Goal: Task Accomplishment & Management: Use online tool/utility

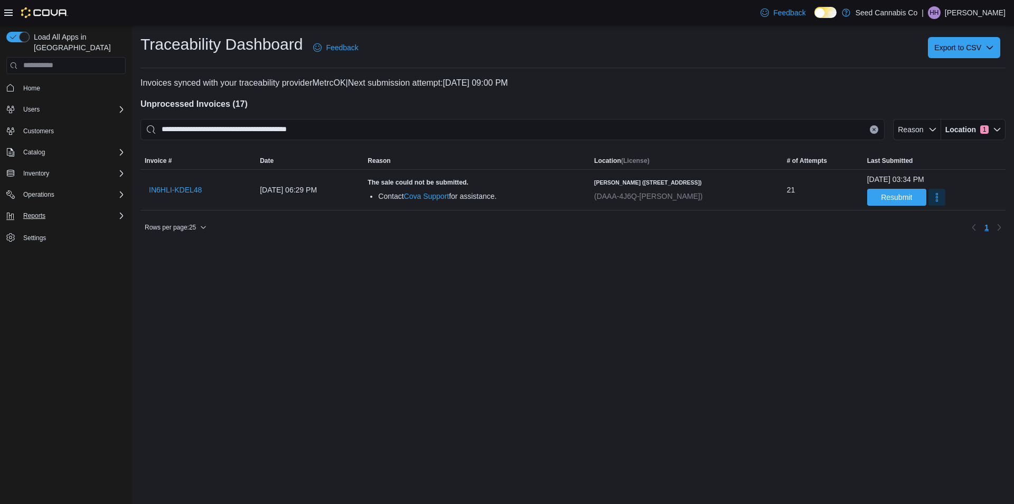
click at [67, 210] on div "Reports" at bounding box center [72, 215] width 107 height 13
click at [38, 285] on span "Reports" at bounding box center [30, 289] width 22 height 8
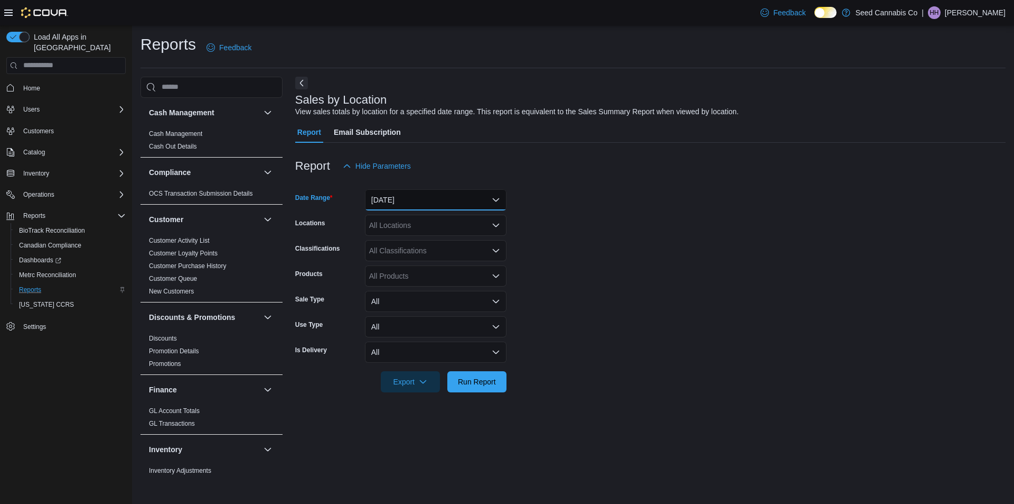
click at [441, 203] on button "[DATE]" at bounding box center [436, 199] width 142 height 21
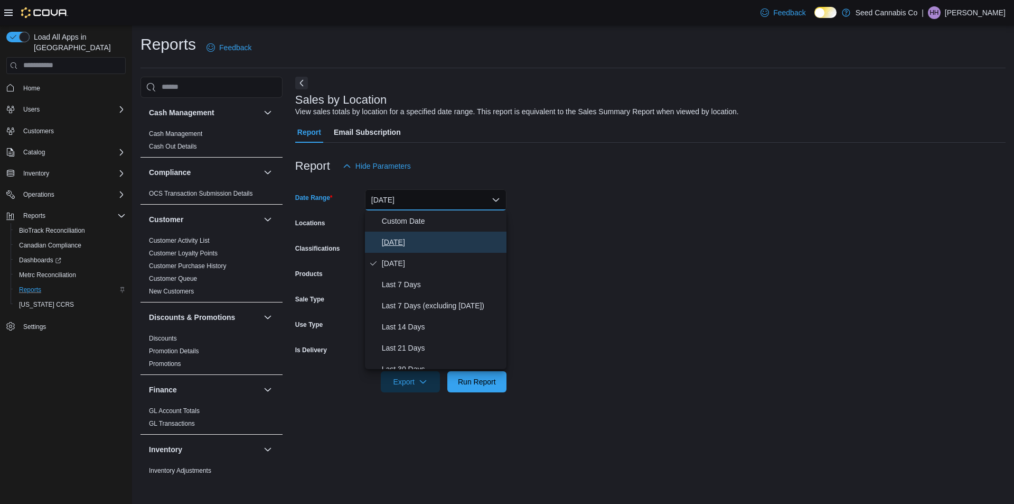
click at [443, 240] on span "[DATE]" at bounding box center [442, 242] width 120 height 13
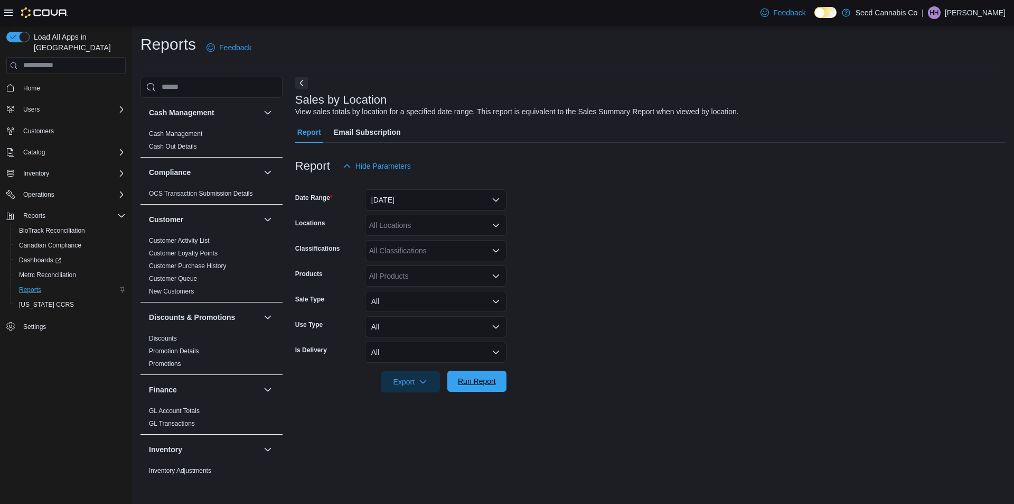
click at [484, 377] on span "Run Report" at bounding box center [477, 381] width 38 height 11
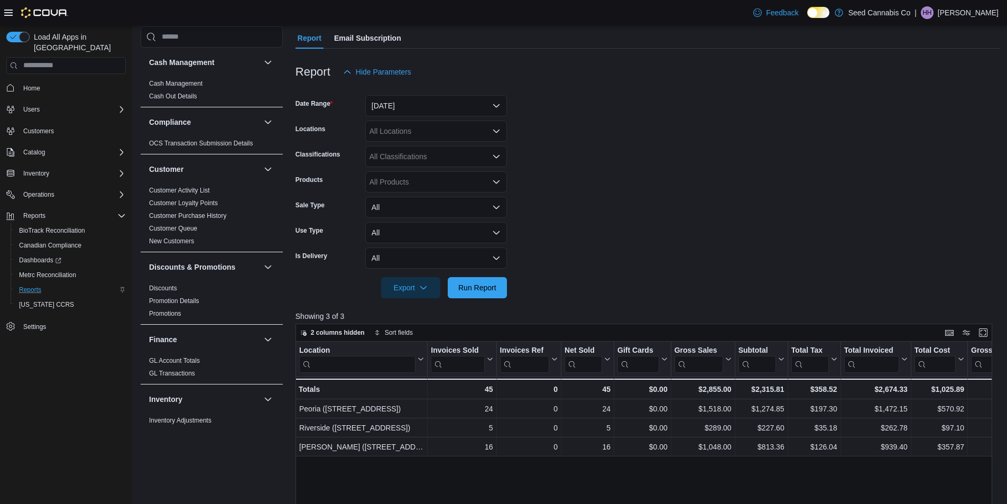
scroll to position [106, 0]
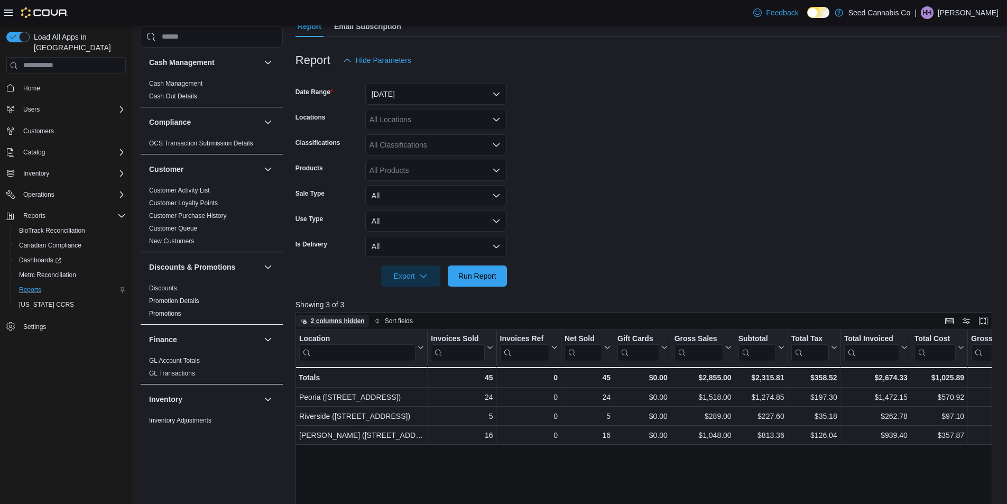
click at [333, 320] on span "2 columns hidden" at bounding box center [338, 320] width 54 height 8
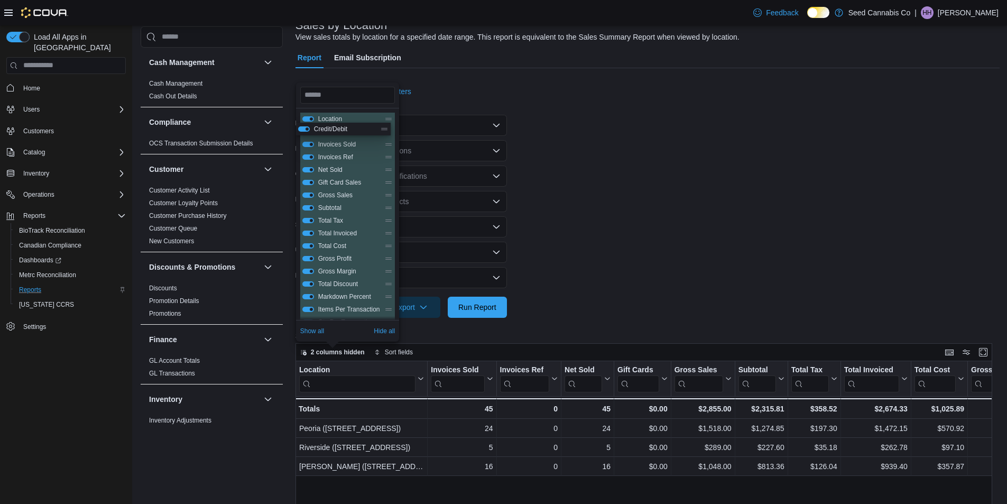
scroll to position [0, 0]
drag, startPoint x: 388, startPoint y: 191, endPoint x: 388, endPoint y: 204, distance: 13.7
click at [388, 204] on div "Location Invoices Sold Invoices Ref Net Sold Gift Card Sales Gross Sales Subtot…" at bounding box center [347, 290] width 95 height 355
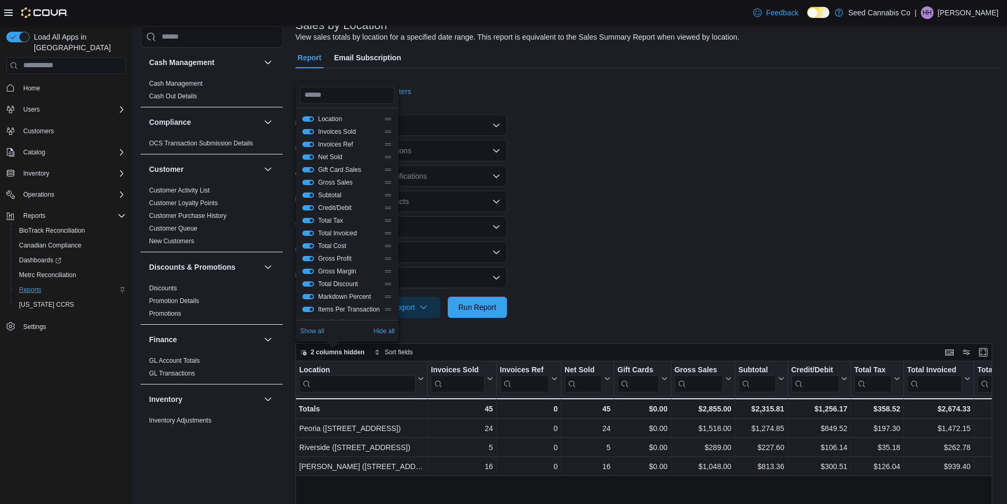
click at [694, 162] on form "Date Range [DATE] Locations All Locations Classifications All Classifications P…" at bounding box center [647, 210] width 704 height 216
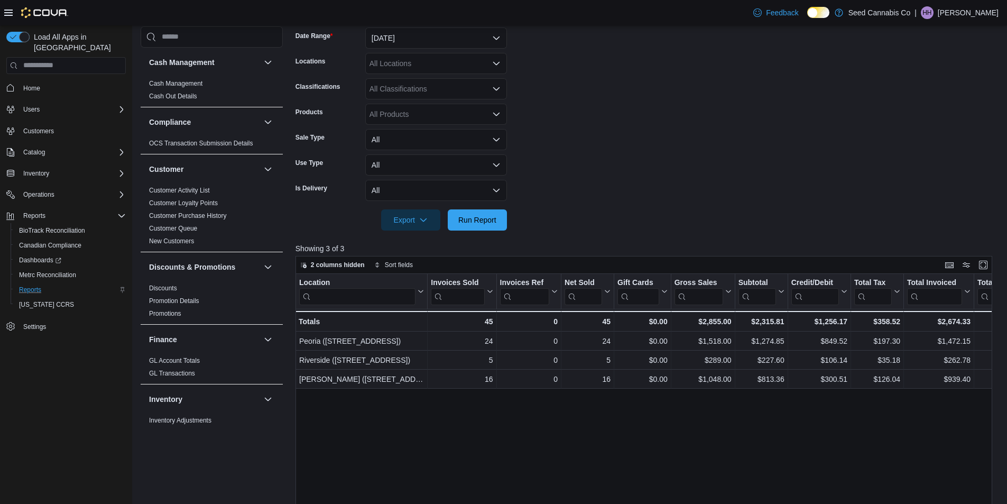
scroll to position [180, 0]
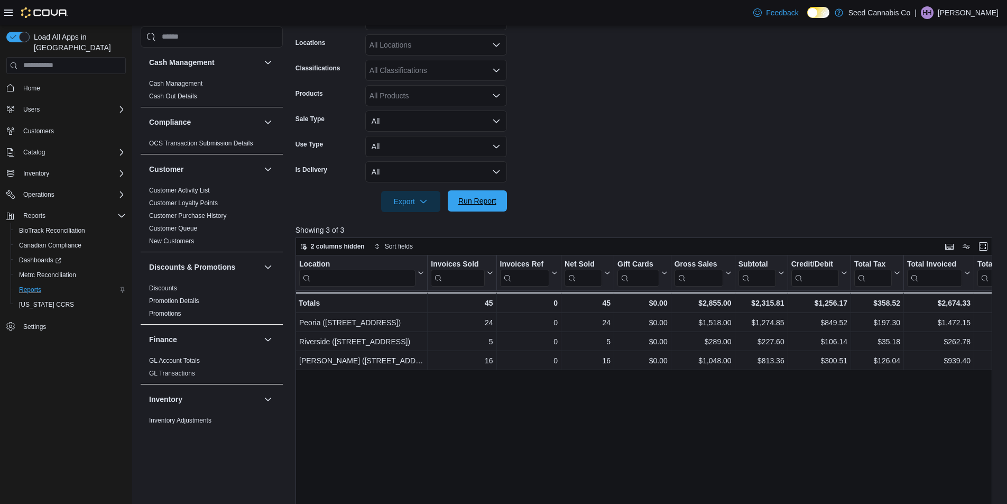
click at [482, 206] on span "Run Report" at bounding box center [477, 200] width 38 height 11
click at [476, 207] on span "Run Report" at bounding box center [477, 201] width 46 height 21
click at [650, 178] on form "Date Range [DATE] Locations All Locations Classifications All Classifications P…" at bounding box center [647, 104] width 704 height 216
click at [514, 200] on form "Date Range [DATE] Locations All Locations Classifications All Classifications P…" at bounding box center [647, 104] width 704 height 216
click at [496, 199] on span "Run Report" at bounding box center [477, 200] width 46 height 21
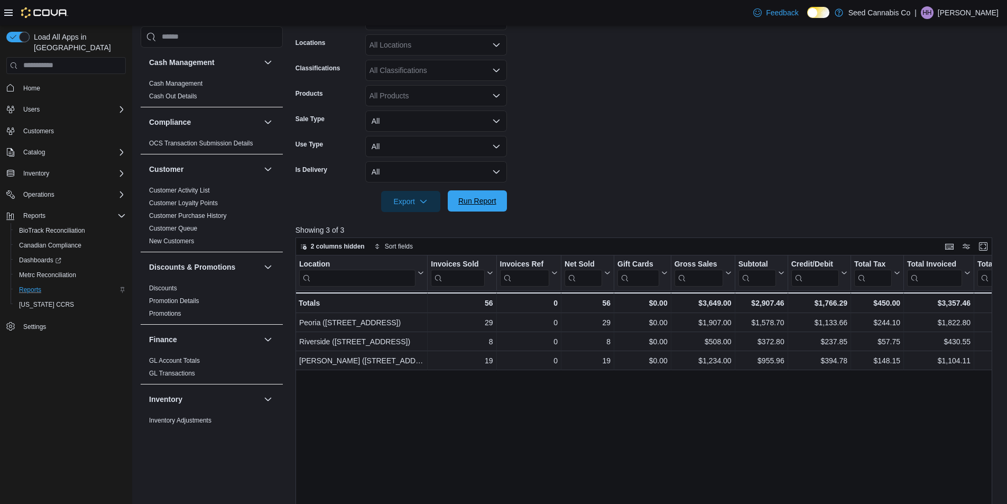
click at [477, 197] on span "Run Report" at bounding box center [477, 200] width 38 height 11
click at [459, 208] on span "Run Report" at bounding box center [477, 200] width 46 height 21
